Goal: Navigation & Orientation: Find specific page/section

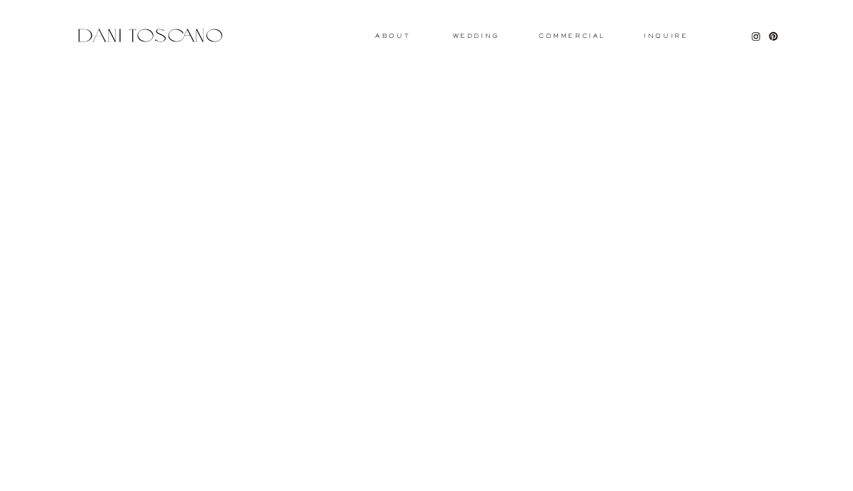
scroll to position [1410, 0]
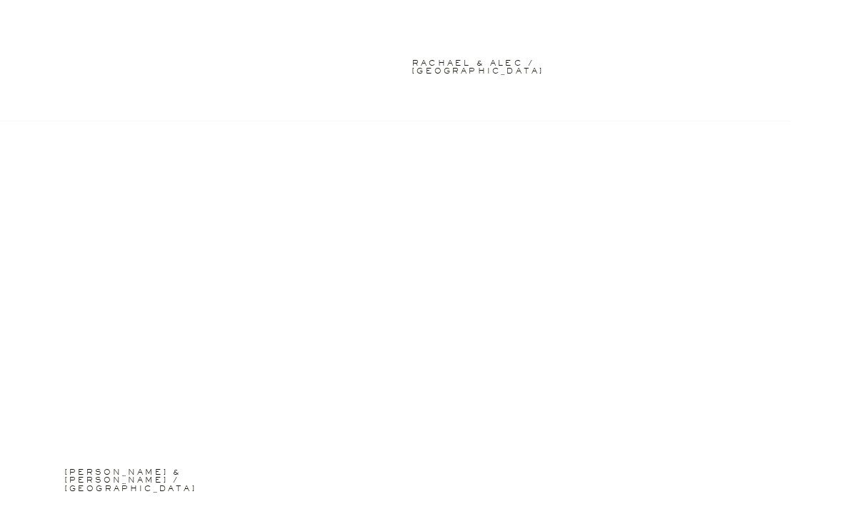
scroll to position [3656, 0]
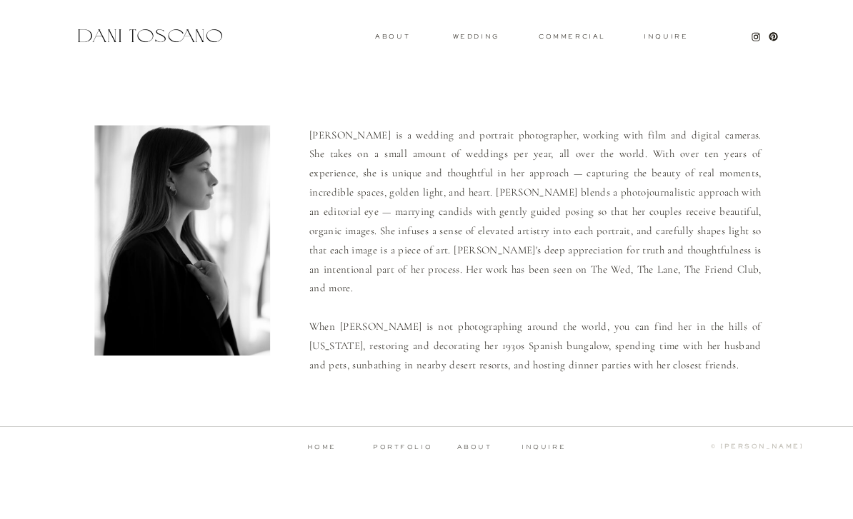
click at [548, 451] on p "inquire" at bounding box center [544, 447] width 46 height 7
